Goal: Task Accomplishment & Management: Manage account settings

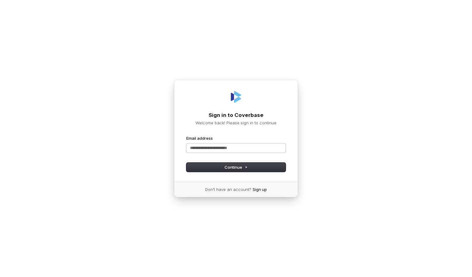
click at [191, 148] on input "Email address" at bounding box center [235, 148] width 99 height 9
drag, startPoint x: 232, startPoint y: 166, endPoint x: 234, endPoint y: 169, distance: 3.3
click at [233, 167] on span "Continue" at bounding box center [236, 168] width 23 height 6
type input "**********"
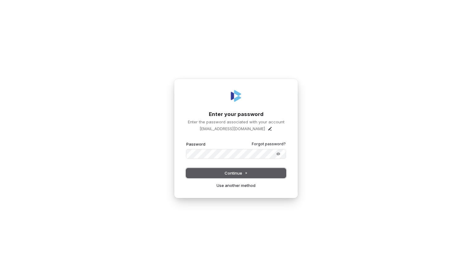
click at [233, 177] on button "Continue" at bounding box center [235, 173] width 99 height 9
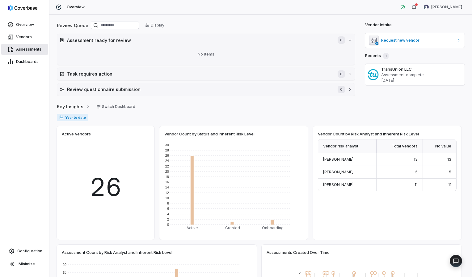
click at [30, 45] on link "Assessments" at bounding box center [24, 49] width 47 height 11
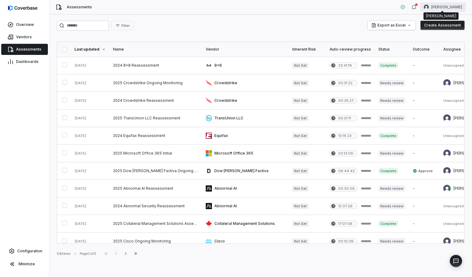
click at [444, 6] on html "Overview Vendors Assessments Dashboards Configuration Minimize Assessments Megh…" at bounding box center [236, 138] width 472 height 277
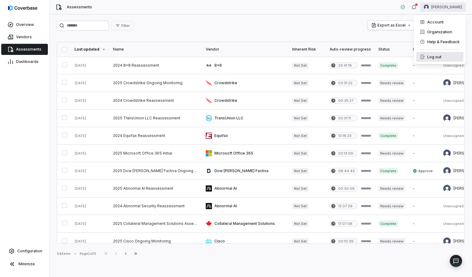
drag, startPoint x: 432, startPoint y: 56, endPoint x: 417, endPoint y: 50, distance: 16.1
click at [432, 56] on div "Log out" at bounding box center [439, 57] width 47 height 10
